Goal: Task Accomplishment & Management: Use online tool/utility

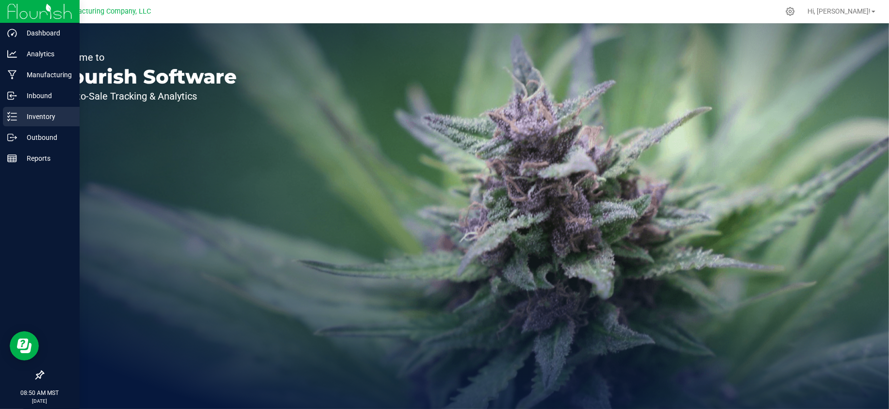
click at [43, 118] on p "Inventory" at bounding box center [46, 117] width 58 height 12
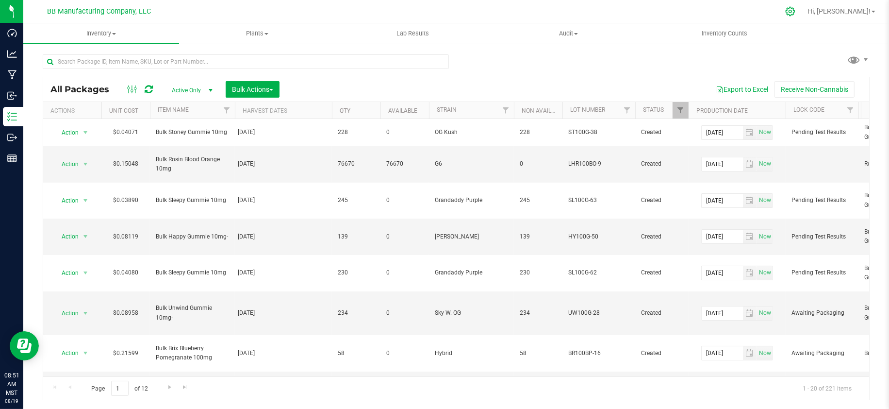
click at [796, 9] on icon at bounding box center [790, 11] width 10 height 10
click at [127, 86] on icon at bounding box center [132, 89] width 11 height 12
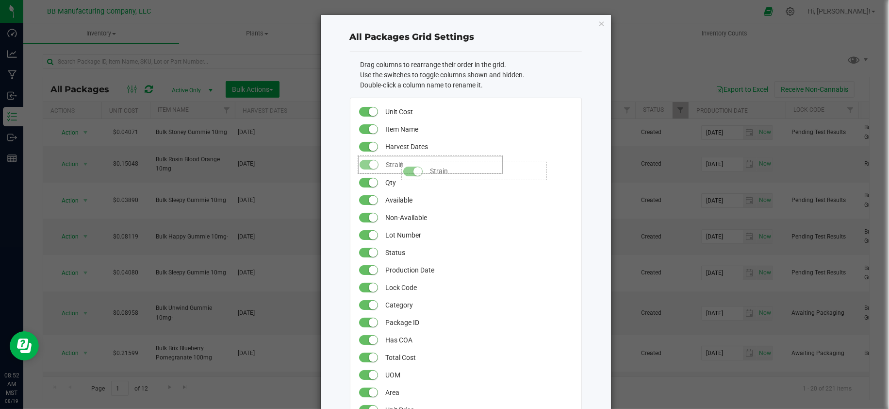
drag, startPoint x: 392, startPoint y: 199, endPoint x: 392, endPoint y: 157, distance: 42.2
click at [599, 21] on icon "button" at bounding box center [601, 23] width 7 height 12
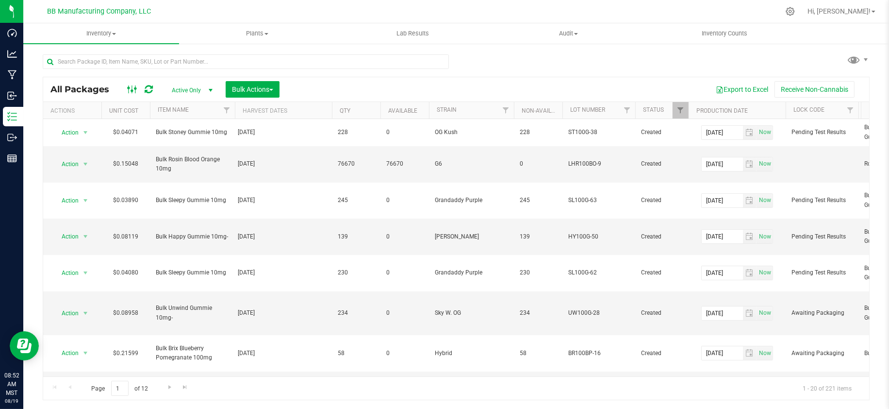
click at [132, 85] on rect at bounding box center [132, 89] width 0 height 8
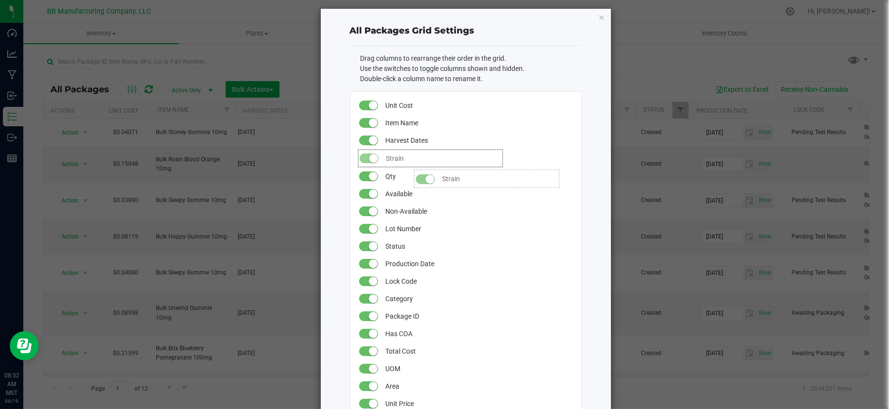
scroll to position [8, 0]
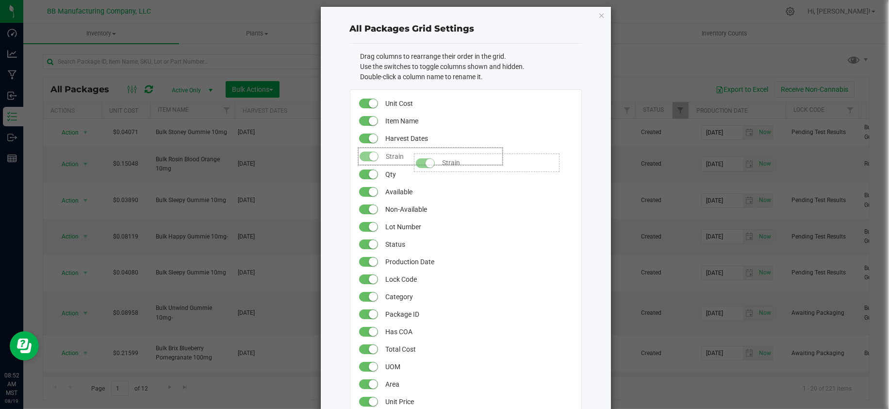
drag, startPoint x: 405, startPoint y: 202, endPoint x: 405, endPoint y: 148, distance: 53.9
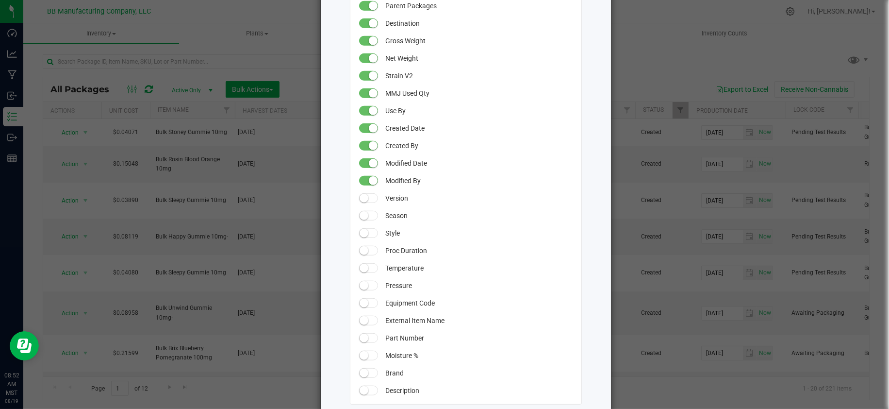
scroll to position [839, 0]
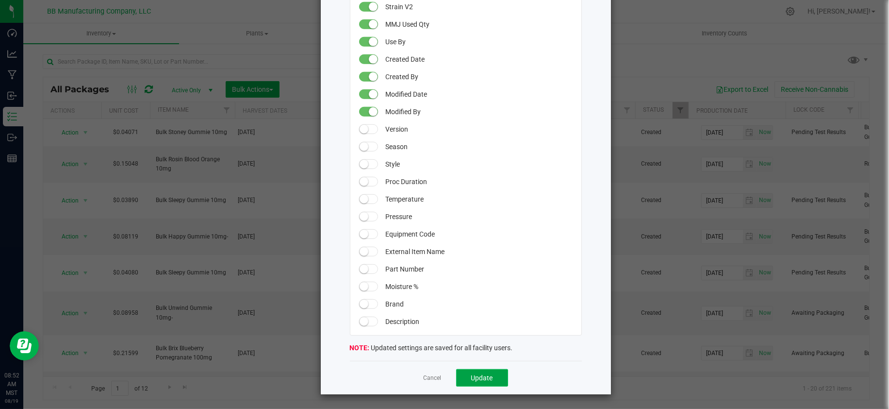
click at [481, 381] on button "Update" at bounding box center [482, 377] width 52 height 17
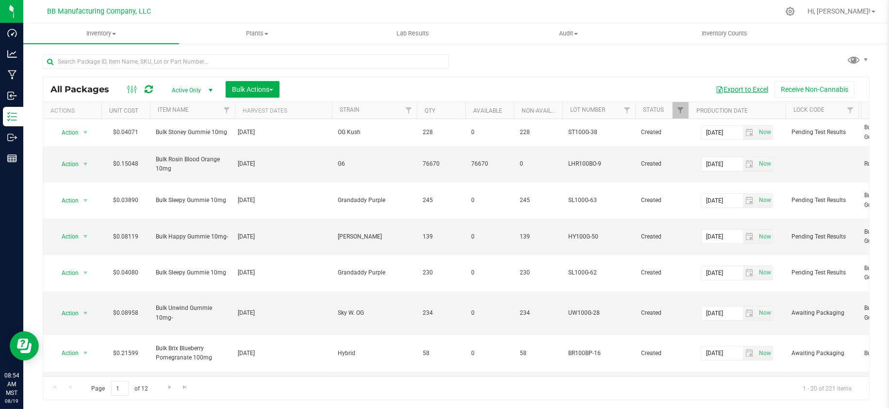
click at [748, 85] on button "Export to Excel" at bounding box center [742, 89] width 65 height 17
